Goal: Find contact information: Find contact information

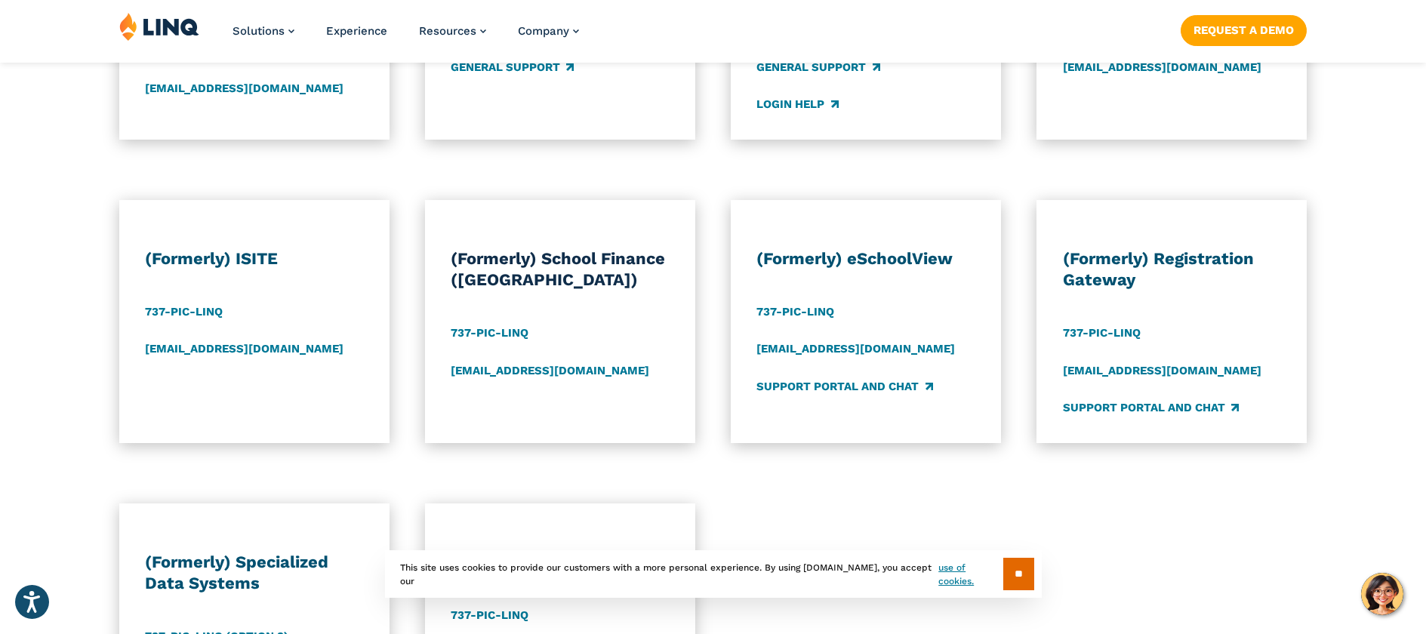
scroll to position [1276, 0]
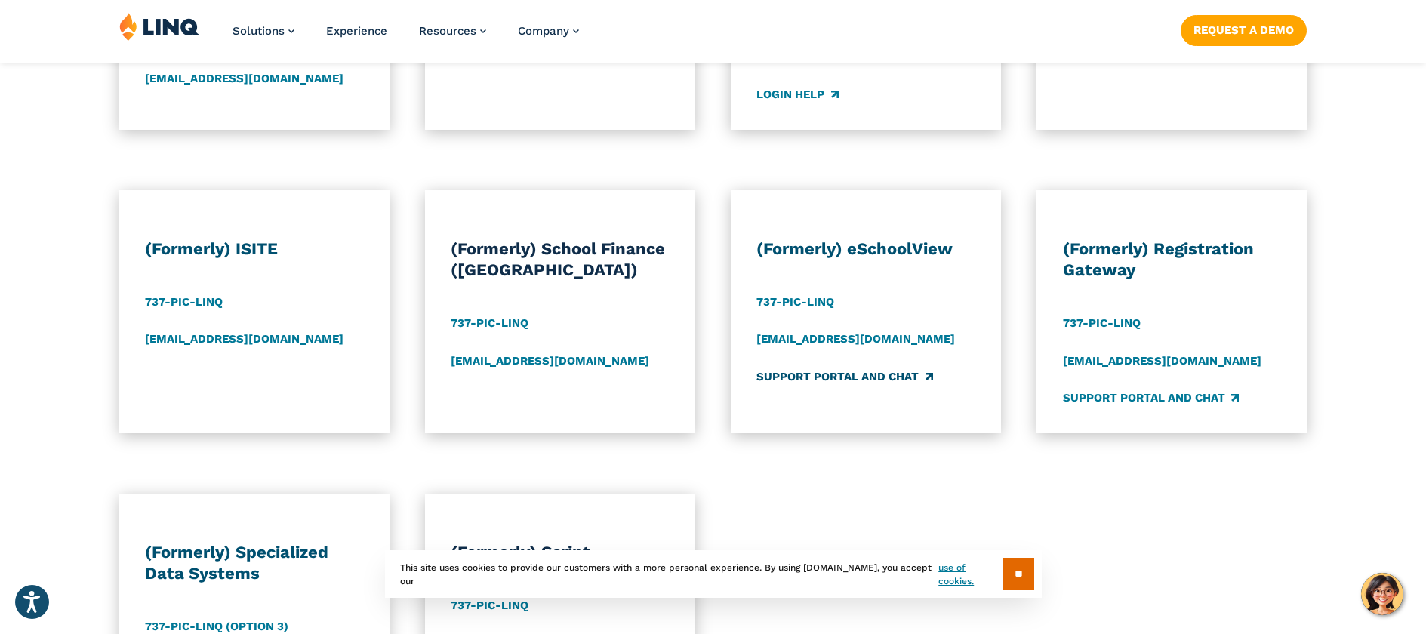
click at [835, 375] on link "Support Portal and Chat" at bounding box center [844, 376] width 176 height 17
click at [815, 301] on link "737-PIC-LINQ" at bounding box center [795, 302] width 78 height 17
